Goal: Task Accomplishment & Management: Use online tool/utility

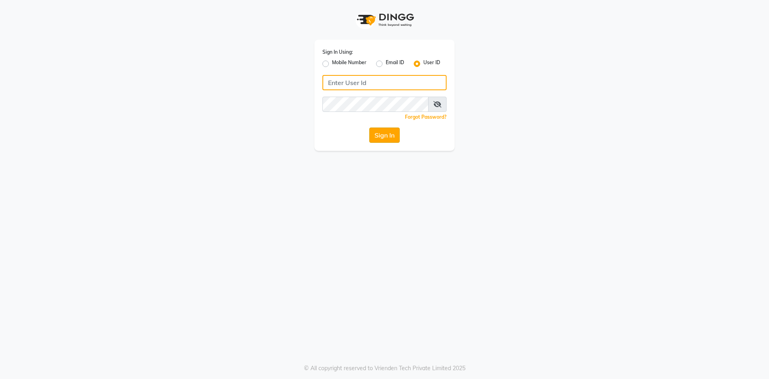
type input "lots123"
click at [379, 135] on button "Sign In" at bounding box center [384, 134] width 30 height 15
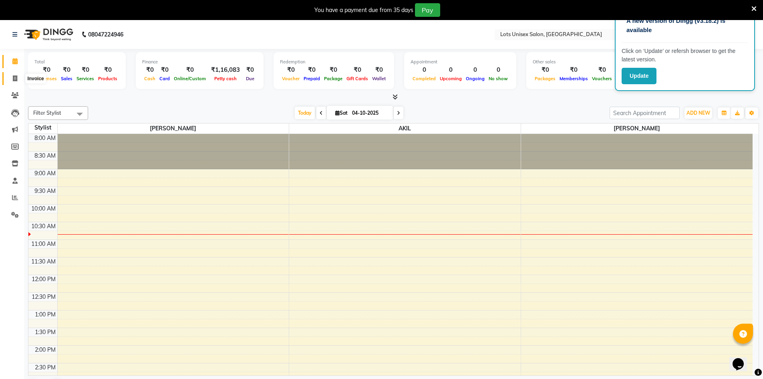
click at [15, 77] on icon at bounding box center [15, 78] width 4 height 6
select select "7339"
select select "service"
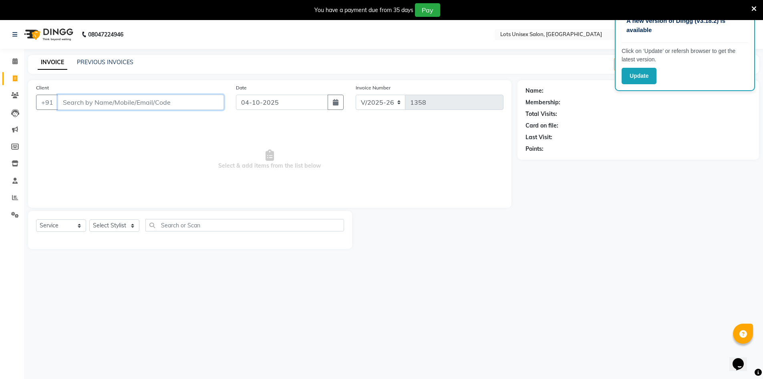
click at [78, 101] on input "Client" at bounding box center [141, 102] width 166 height 15
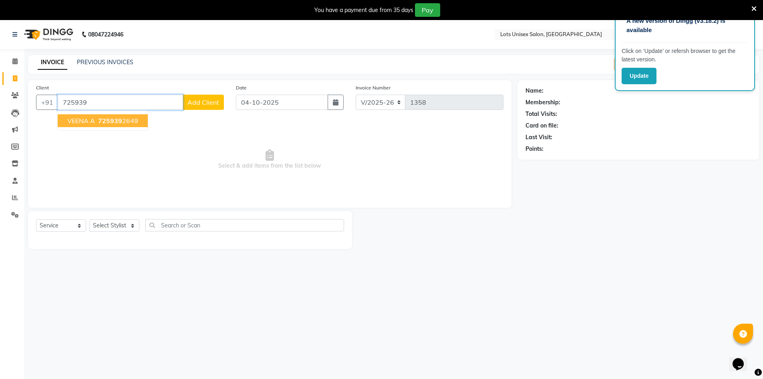
click at [108, 122] on span "725939" at bounding box center [110, 121] width 24 height 8
type input "7259392649"
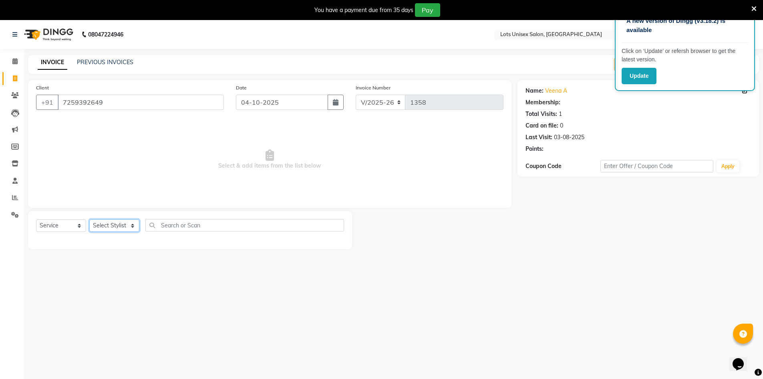
click at [119, 223] on select "Select Stylist [PERSON_NAME] [PERSON_NAME] RITHU [PERSON_NAME]" at bounding box center [114, 225] width 50 height 12
select select "66808"
click at [89, 219] on select "Select Stylist [PERSON_NAME] [PERSON_NAME] RITHU [PERSON_NAME]" at bounding box center [114, 225] width 50 height 12
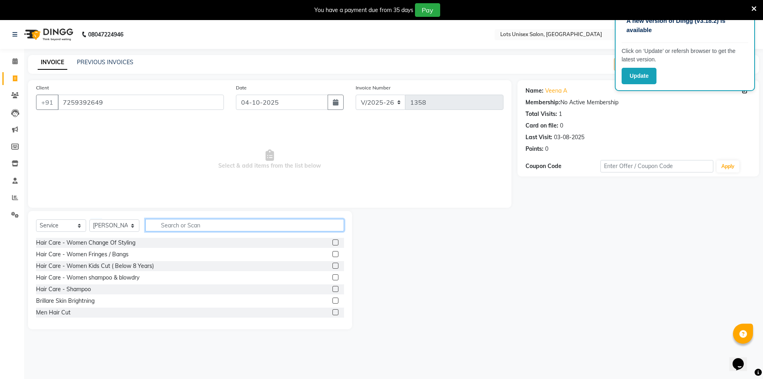
click at [202, 227] on input "text" at bounding box center [244, 225] width 199 height 12
type input "w"
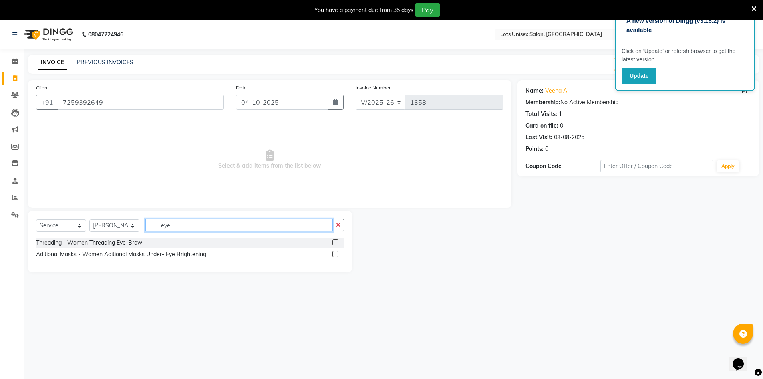
type input "eye"
click at [336, 242] on label at bounding box center [336, 242] width 6 height 6
click at [336, 242] on input "checkbox" at bounding box center [335, 242] width 5 height 5
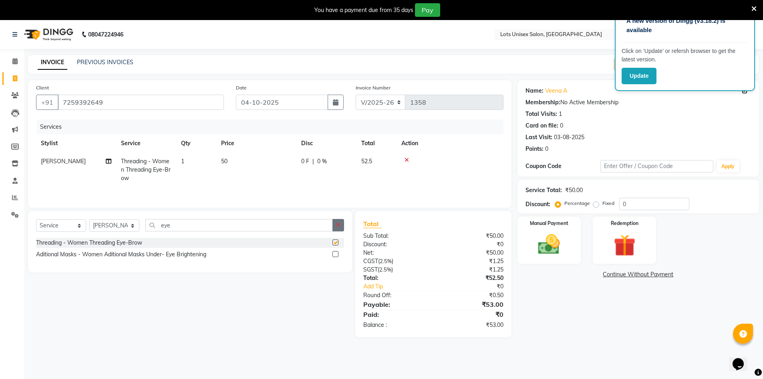
checkbox input "false"
click at [341, 227] on icon "button" at bounding box center [338, 225] width 4 height 6
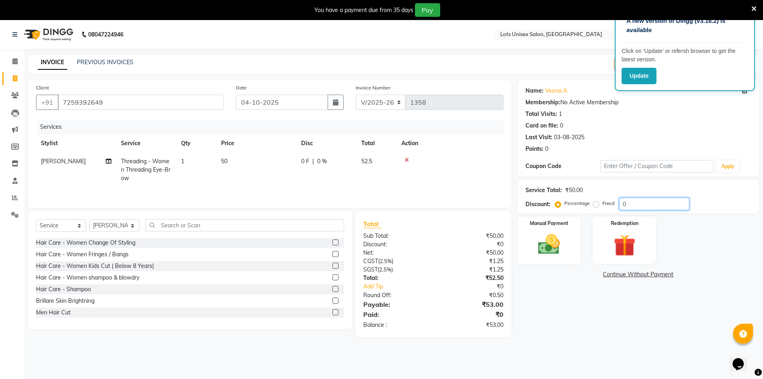
click at [628, 208] on input "0" at bounding box center [655, 204] width 70 height 12
click at [603, 206] on label "Fixed" at bounding box center [609, 203] width 12 height 7
click at [595, 206] on input "Fixed" at bounding box center [598, 203] width 6 height 6
radio input "true"
click at [629, 210] on div "Service Total: ₹50.00 Discount: Percentage Fixed 0" at bounding box center [639, 197] width 242 height 34
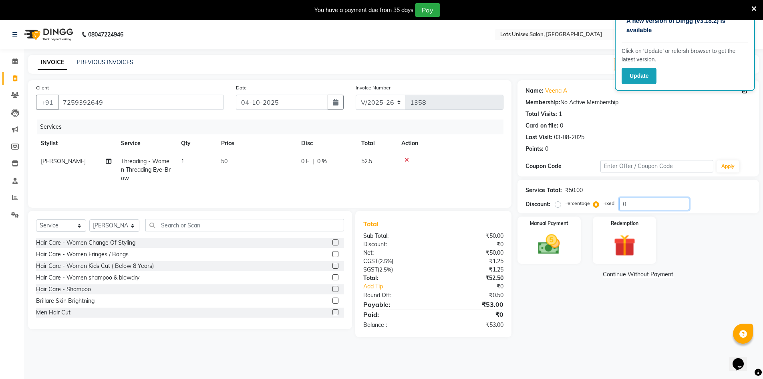
click at [630, 207] on input "0" at bounding box center [655, 204] width 70 height 12
type input "03"
click at [570, 257] on div "Manual Payment" at bounding box center [549, 240] width 66 height 49
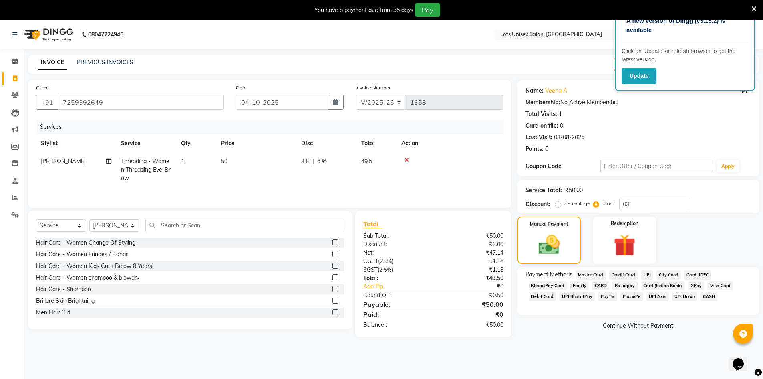
click at [642, 274] on span "UPI" at bounding box center [647, 274] width 12 height 9
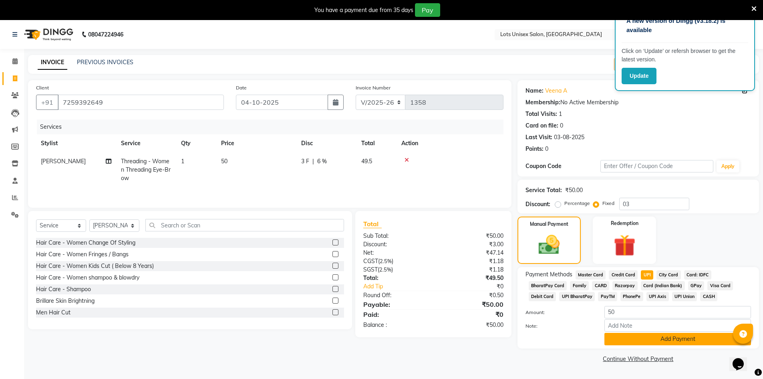
click at [647, 343] on button "Add Payment" at bounding box center [678, 339] width 147 height 12
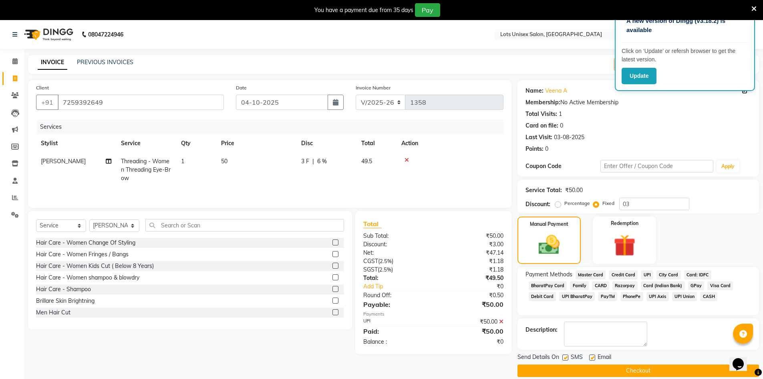
click at [631, 369] on button "Checkout" at bounding box center [639, 370] width 242 height 12
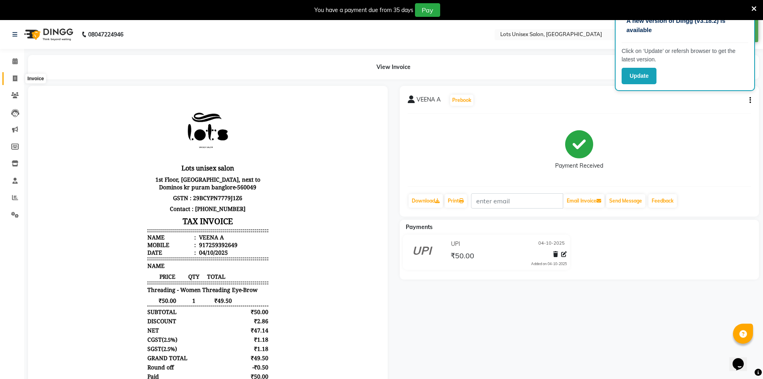
click at [18, 77] on span at bounding box center [15, 78] width 14 height 9
select select "7339"
select select "service"
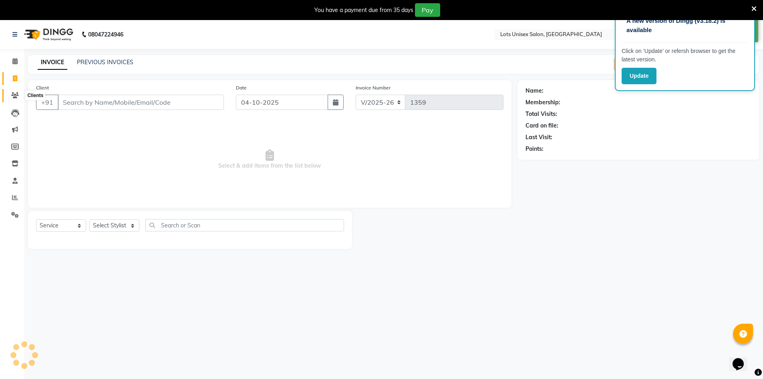
scroll to position [20, 0]
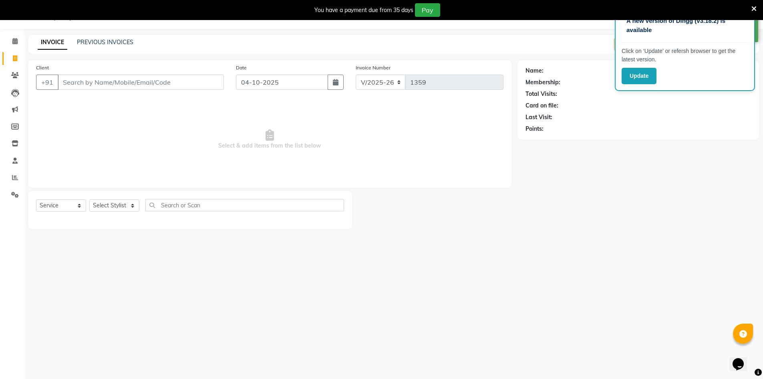
click at [68, 81] on input "Client" at bounding box center [141, 82] width 166 height 15
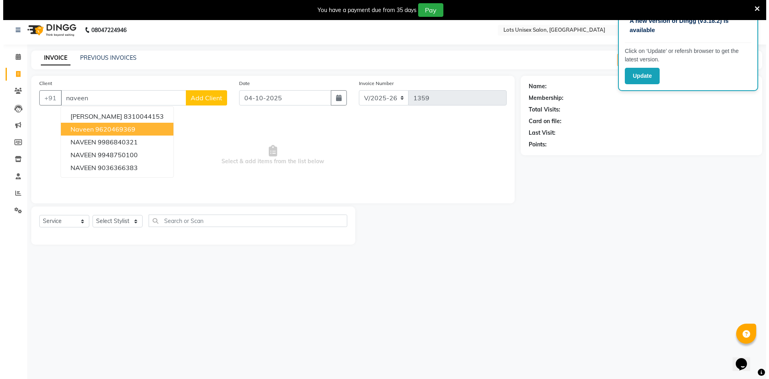
scroll to position [0, 0]
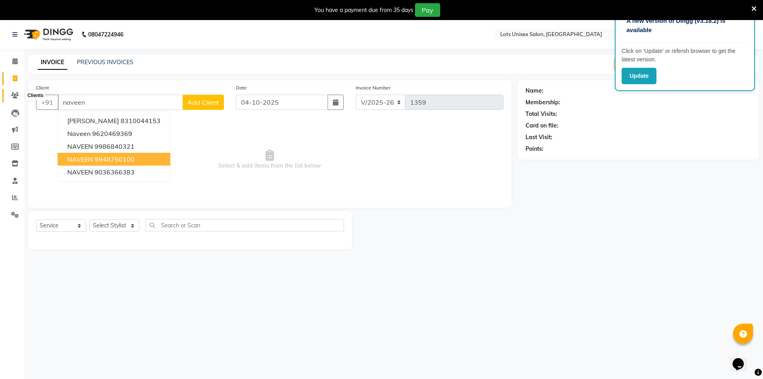
type input "naveen"
click at [11, 94] on icon at bounding box center [15, 95] width 8 height 6
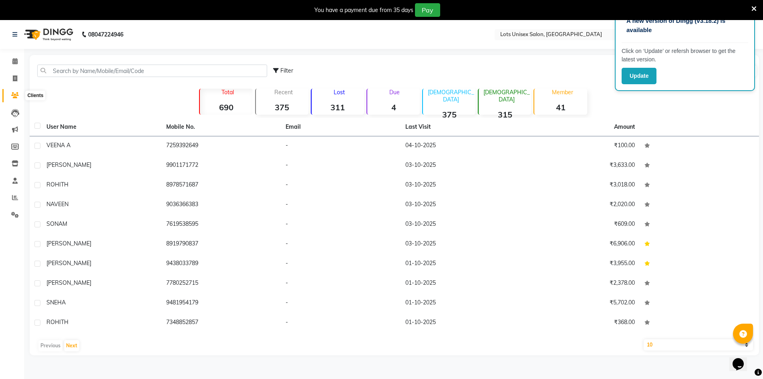
click at [13, 98] on icon at bounding box center [15, 95] width 8 height 6
click at [116, 73] on input "text" at bounding box center [152, 71] width 230 height 12
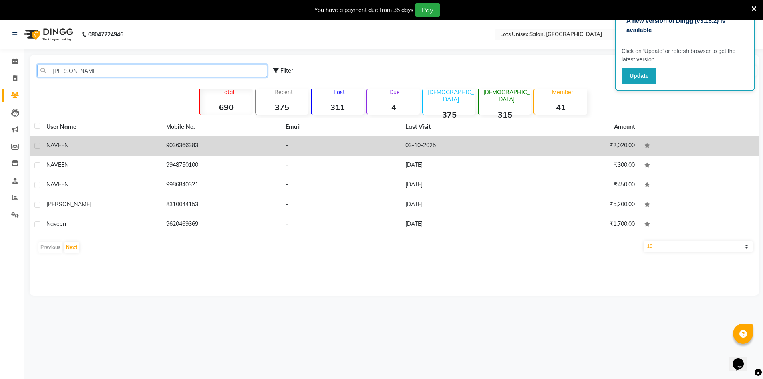
type input "[PERSON_NAME]"
click at [218, 152] on td "9036366383" at bounding box center [221, 146] width 120 height 20
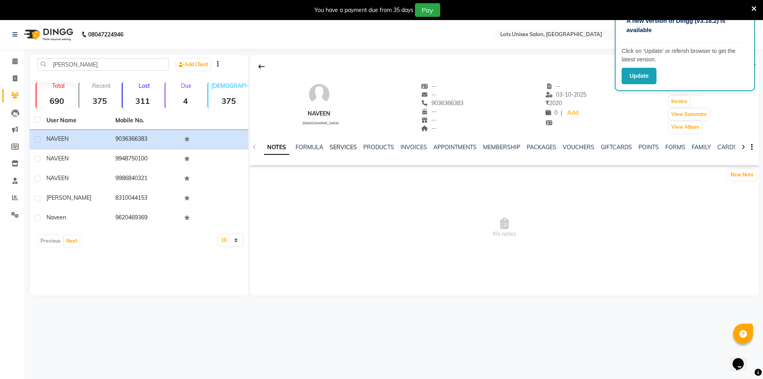
click at [339, 145] on link "SERVICES" at bounding box center [343, 146] width 27 height 7
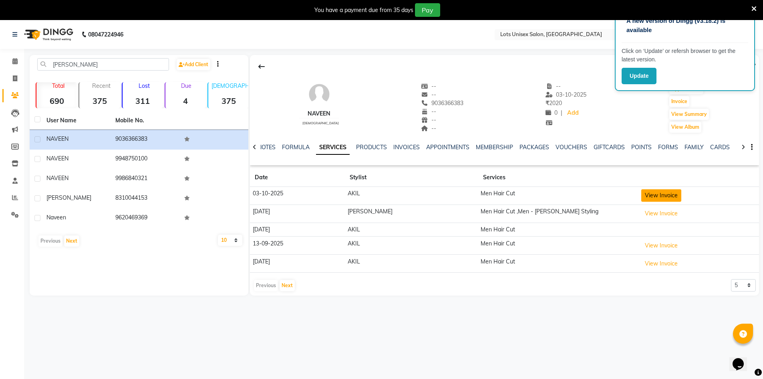
click at [644, 190] on button "View Invoice" at bounding box center [662, 195] width 40 height 12
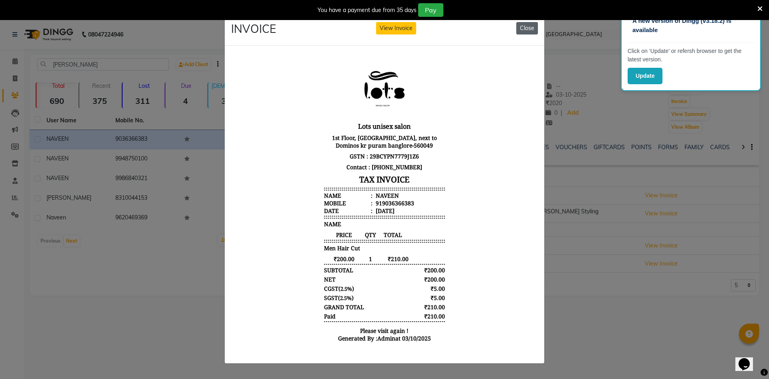
click at [520, 27] on button "Close" at bounding box center [528, 28] width 22 height 12
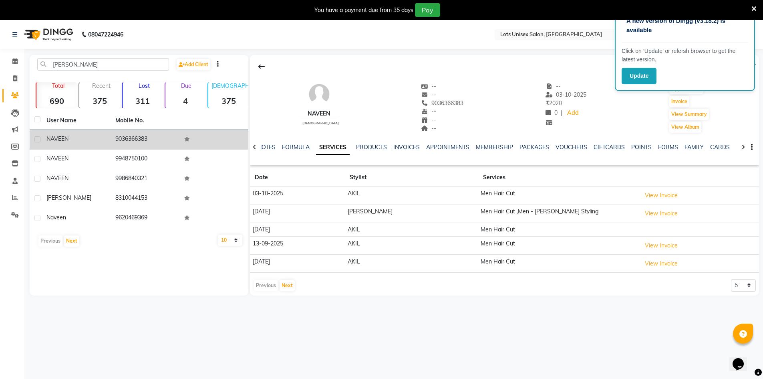
click at [130, 137] on td "9036366383" at bounding box center [145, 140] width 69 height 20
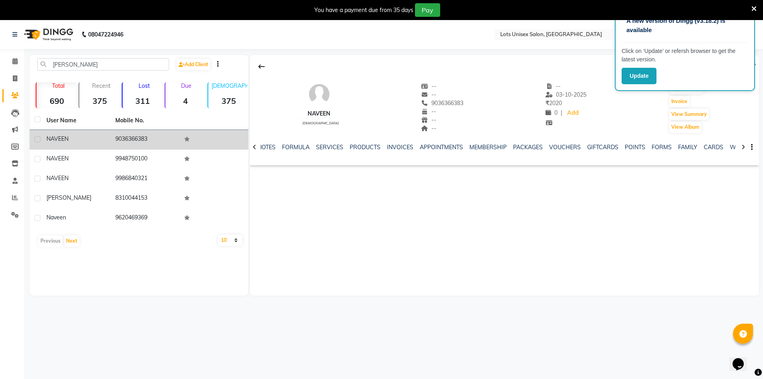
click at [130, 137] on td "9036366383" at bounding box center [145, 140] width 69 height 20
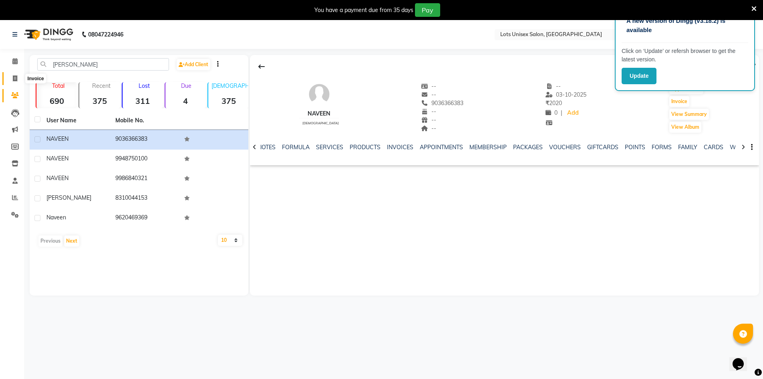
click at [17, 76] on icon at bounding box center [15, 78] width 4 height 6
select select "service"
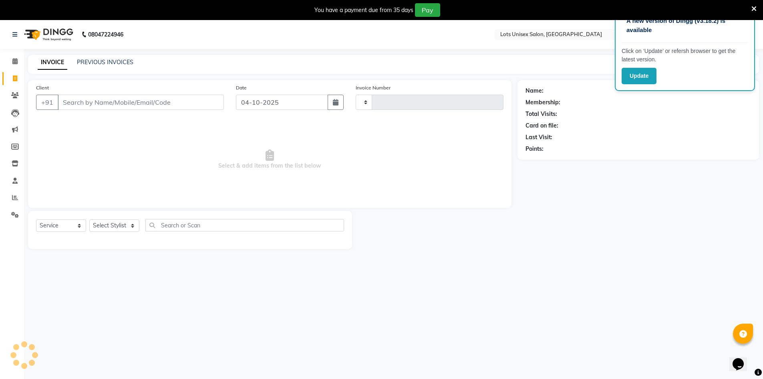
type input "1359"
select select "7339"
click at [149, 99] on input "Client" at bounding box center [141, 102] width 166 height 15
type input "9036366383"
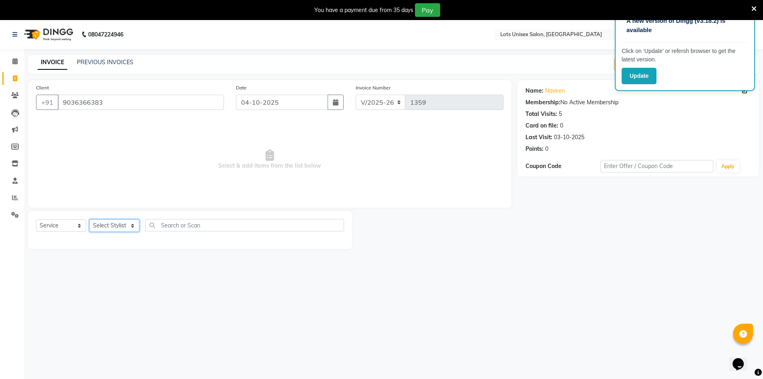
click at [122, 224] on select "Select Stylist [PERSON_NAME] [PERSON_NAME] RITHU [PERSON_NAME]" at bounding box center [114, 225] width 50 height 12
select select "66804"
click at [89, 219] on select "Select Stylist [PERSON_NAME] [PERSON_NAME] RITHU [PERSON_NAME]" at bounding box center [114, 225] width 50 height 12
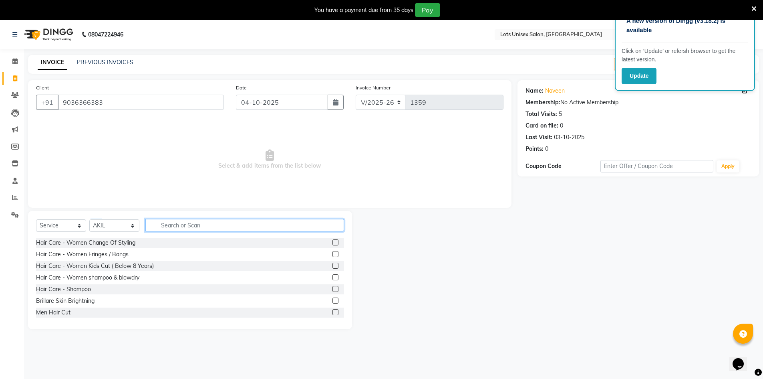
click at [170, 230] on input "text" at bounding box center [244, 225] width 199 height 12
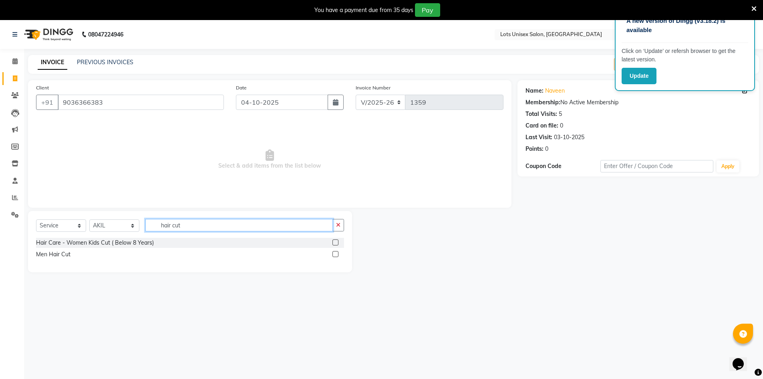
type input "hair cut"
click at [337, 252] on label at bounding box center [336, 254] width 6 height 6
click at [337, 252] on input "checkbox" at bounding box center [335, 254] width 5 height 5
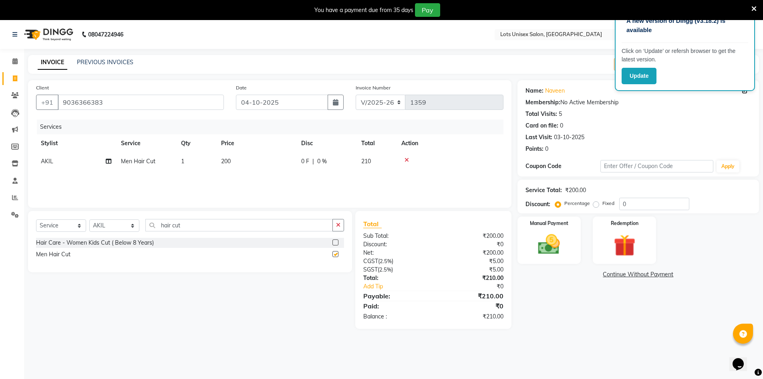
checkbox input "false"
click at [337, 220] on button "button" at bounding box center [339, 225] width 12 height 12
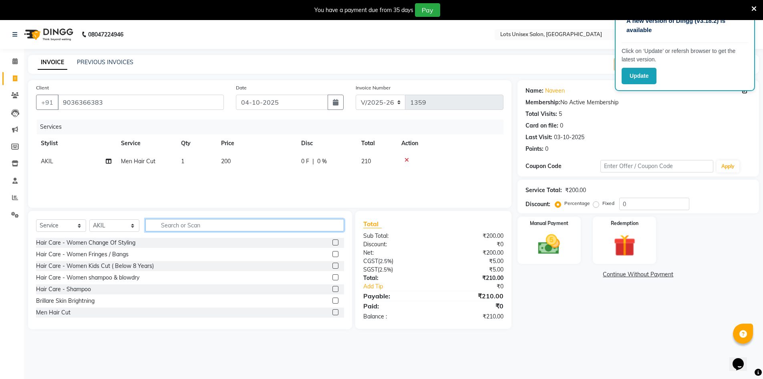
click at [326, 225] on input "text" at bounding box center [244, 225] width 199 height 12
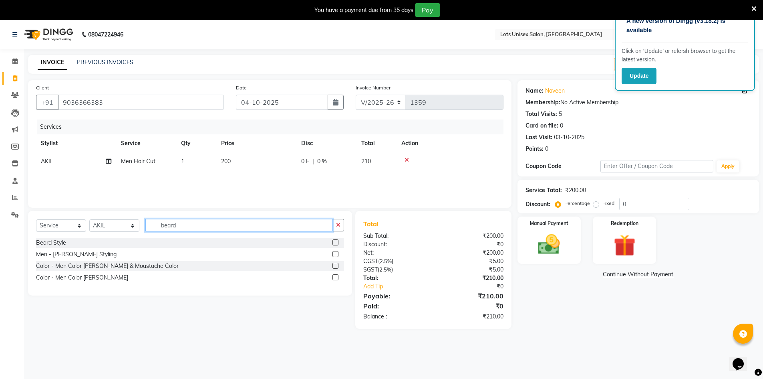
type input "beard"
click at [334, 243] on label at bounding box center [336, 242] width 6 height 6
click at [334, 243] on input "checkbox" at bounding box center [335, 242] width 5 height 5
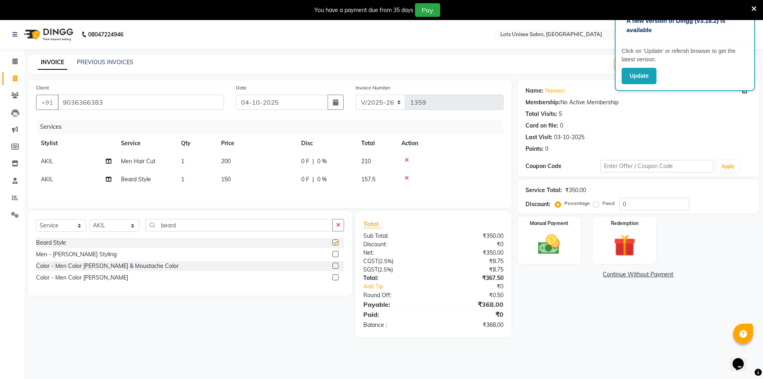
checkbox input "false"
click at [335, 227] on button "button" at bounding box center [339, 225] width 12 height 12
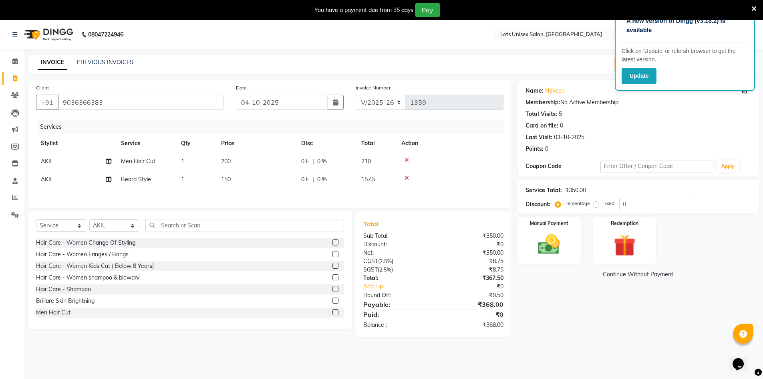
click at [225, 161] on span "200" at bounding box center [226, 160] width 10 height 7
select select "66804"
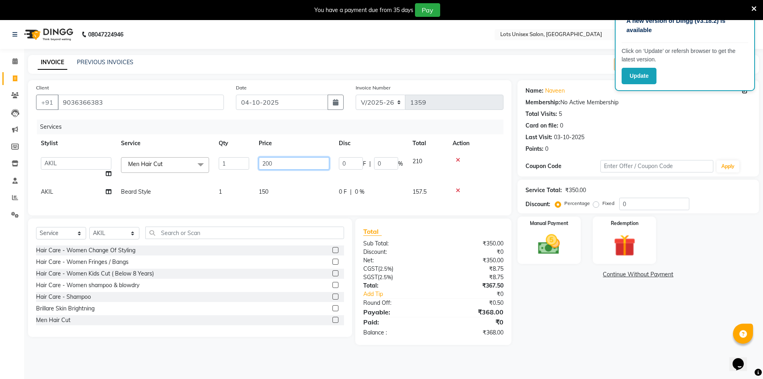
click at [266, 164] on input "200" at bounding box center [294, 163] width 71 height 12
type input "300"
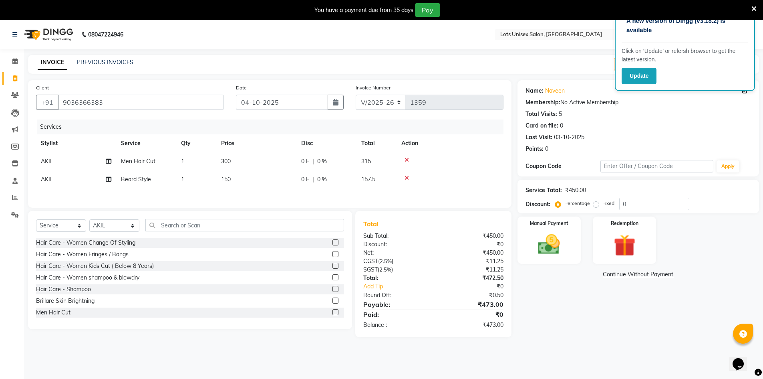
click at [263, 192] on div "Services Stylist Service Qty Price Disc Total Action AKIL Men Hair Cut 1 300 0 …" at bounding box center [270, 159] width 468 height 80
click at [228, 178] on span "150" at bounding box center [226, 179] width 10 height 7
select select "66804"
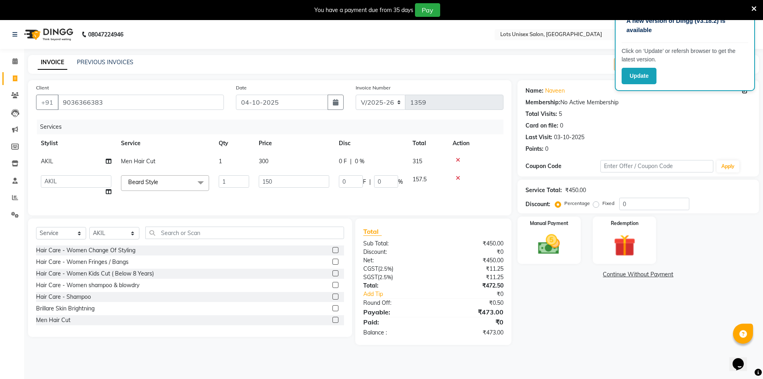
click at [581, 301] on div "Name: [PERSON_NAME] Membership: No Active Membership Total Visits: 5 Card on fi…" at bounding box center [642, 212] width 248 height 264
click at [603, 206] on label "Fixed" at bounding box center [609, 203] width 12 height 7
click at [597, 206] on input "Fixed" at bounding box center [598, 203] width 6 height 6
radio input "true"
click at [600, 298] on div "Name: [PERSON_NAME] Membership: No Active Membership Total Visits: 5 Card on fi…" at bounding box center [642, 212] width 248 height 264
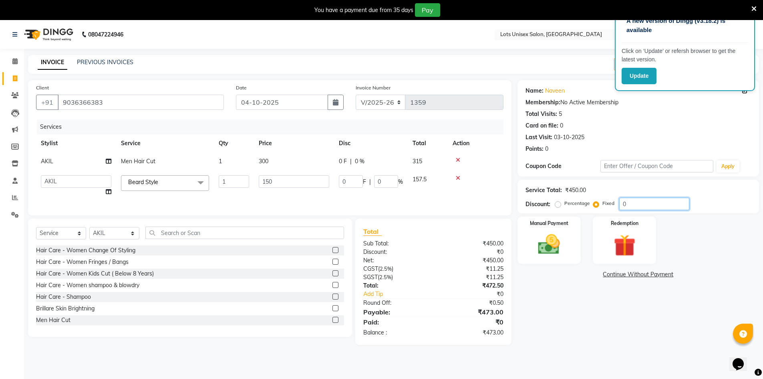
click at [630, 203] on input "0" at bounding box center [655, 204] width 70 height 12
type input "07"
type input "2.33"
type input "1.55"
type input "073"
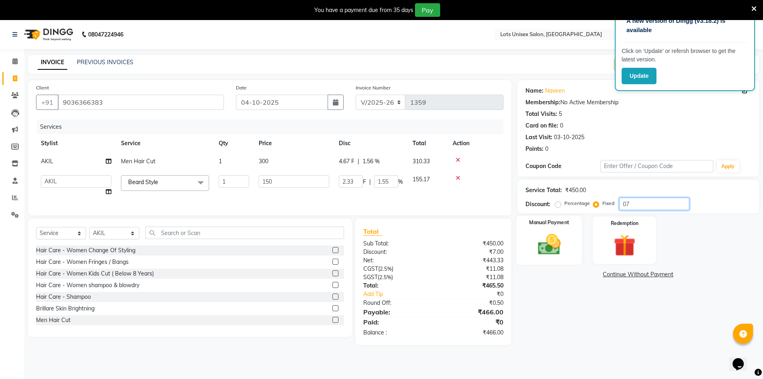
type input "24.33"
type input "16.22"
type input "073"
click at [545, 252] on img at bounding box center [549, 244] width 37 height 26
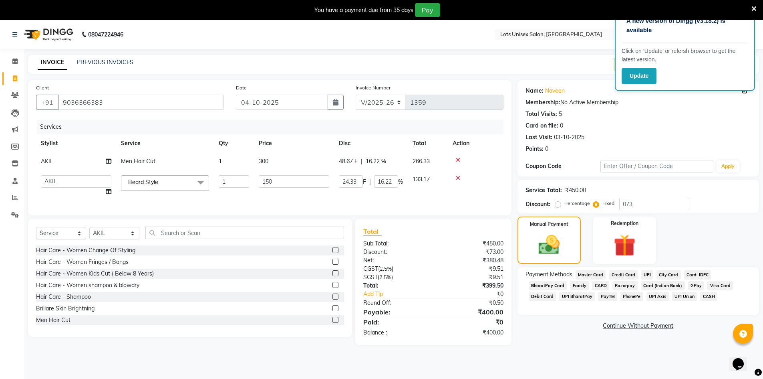
click at [646, 274] on span "UPI" at bounding box center [647, 274] width 12 height 9
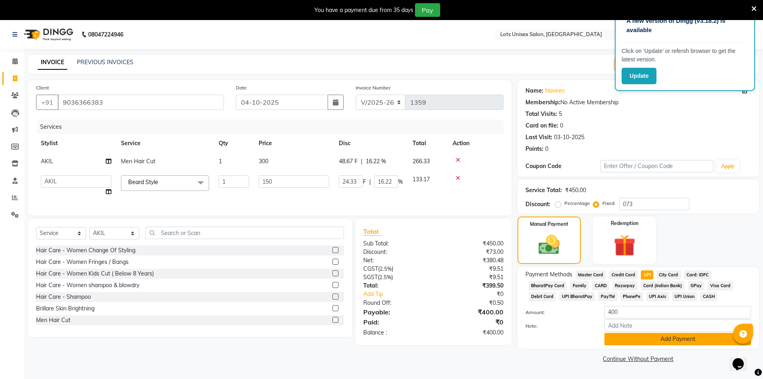
click at [644, 342] on button "Add Payment" at bounding box center [678, 339] width 147 height 12
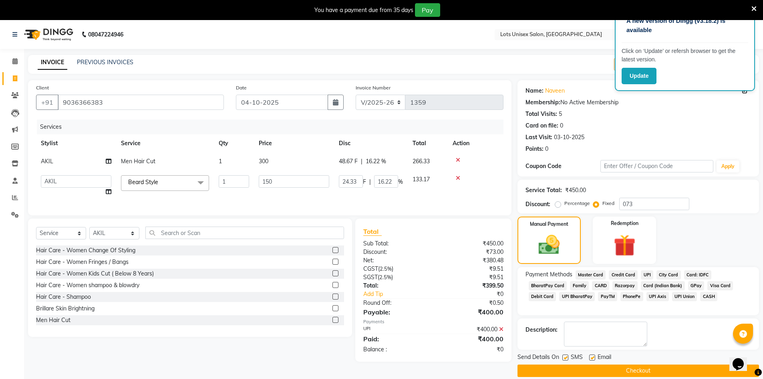
click at [629, 370] on button "Checkout" at bounding box center [639, 370] width 242 height 12
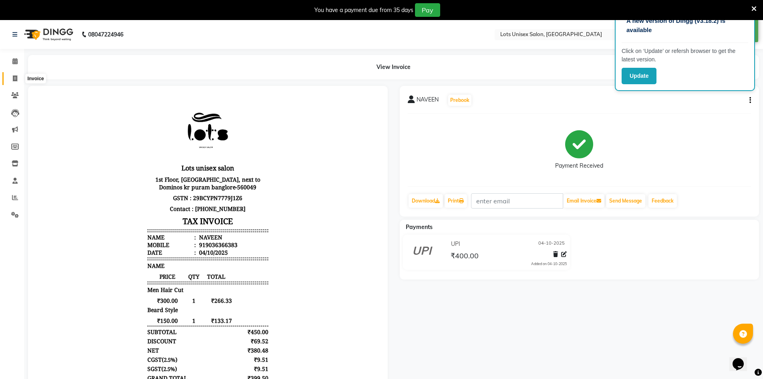
click at [13, 78] on icon at bounding box center [15, 78] width 4 height 6
select select "service"
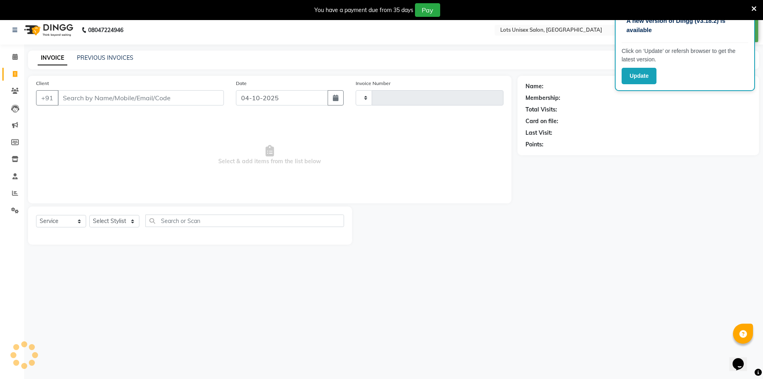
type input "1360"
select select "7339"
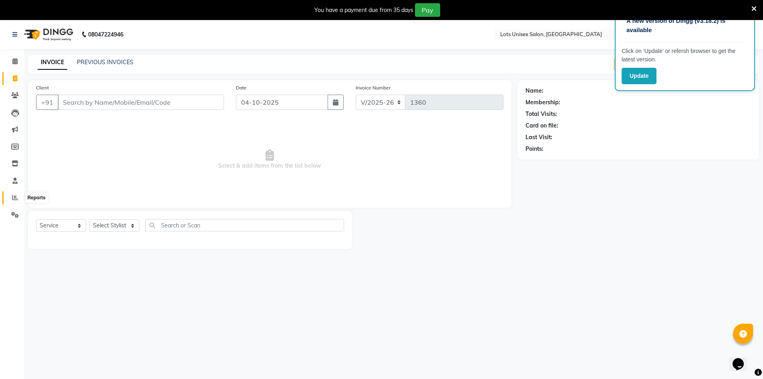
click at [13, 196] on icon at bounding box center [15, 197] width 6 height 6
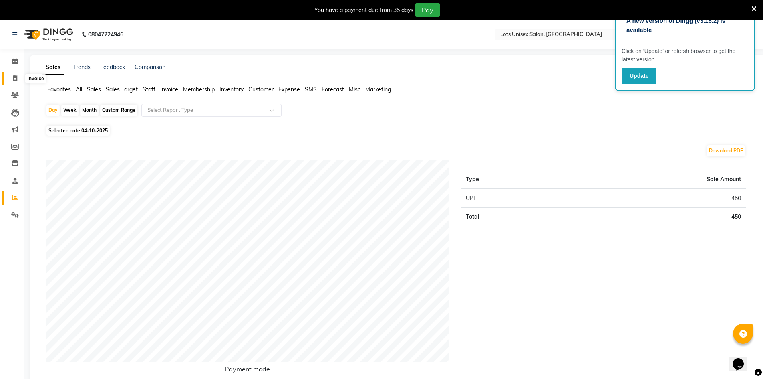
click at [11, 79] on span at bounding box center [15, 78] width 14 height 9
select select "7339"
select select "service"
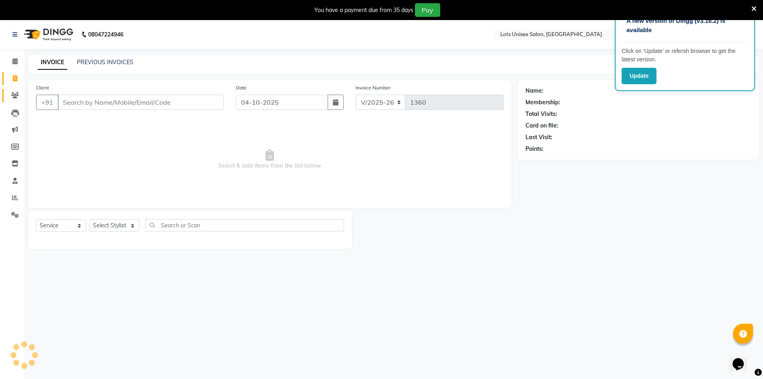
scroll to position [20, 0]
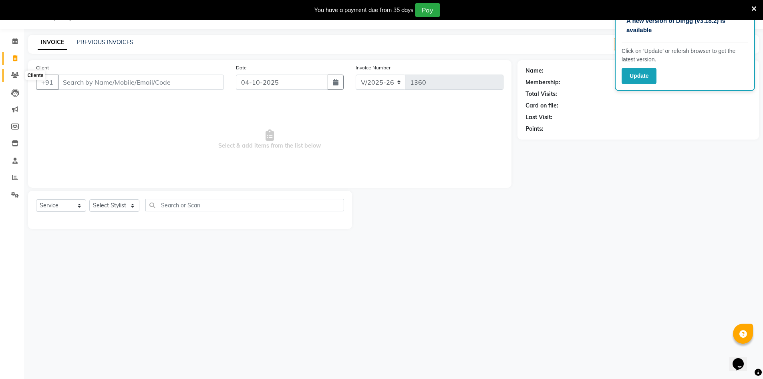
click at [17, 76] on icon at bounding box center [15, 75] width 8 height 6
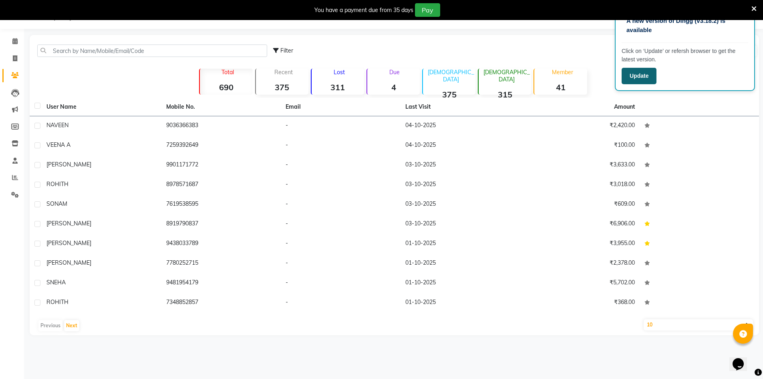
click at [638, 77] on button "Update" at bounding box center [639, 76] width 35 height 16
